Goal: Task Accomplishment & Management: Manage account settings

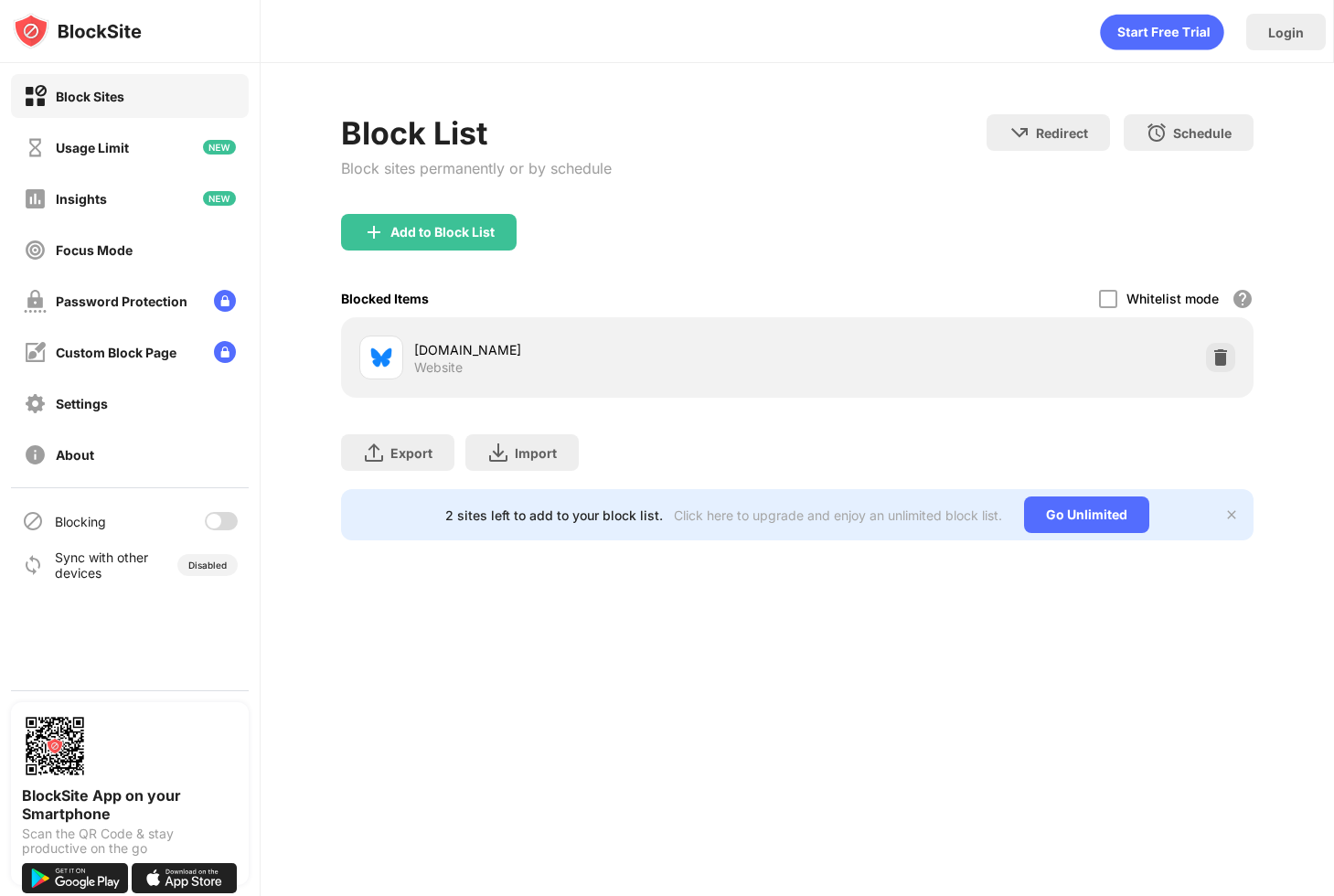
click at [224, 521] on div at bounding box center [221, 521] width 33 height 19
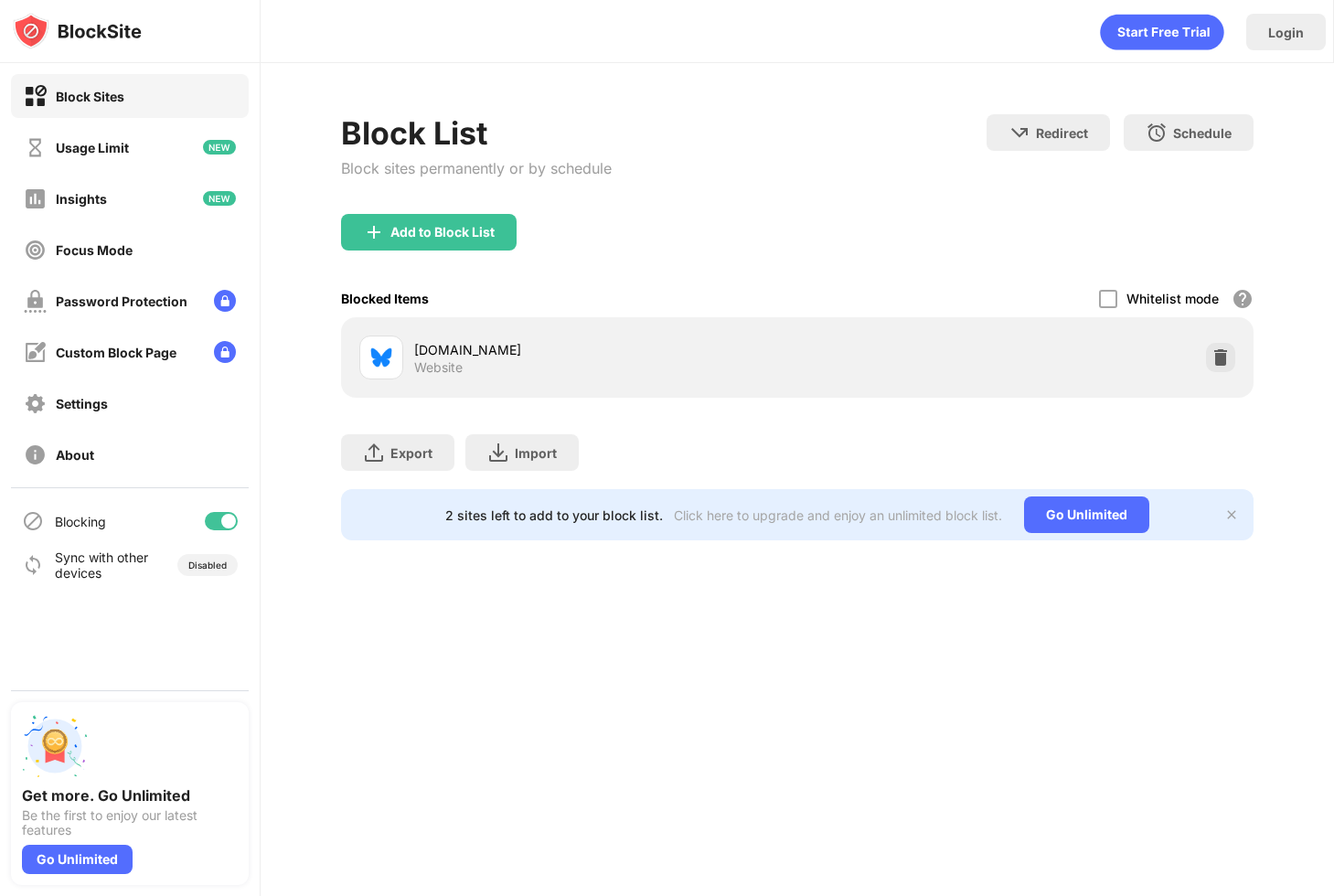
click at [227, 523] on div at bounding box center [228, 521] width 15 height 15
